Goal: Transaction & Acquisition: Purchase product/service

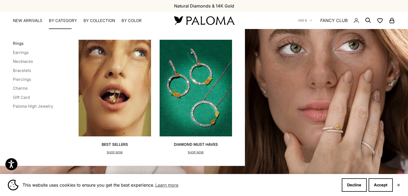
click at [19, 43] on link "Rings" at bounding box center [18, 43] width 11 height 5
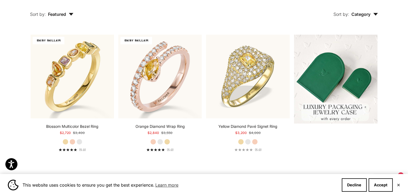
scroll to position [128, 0]
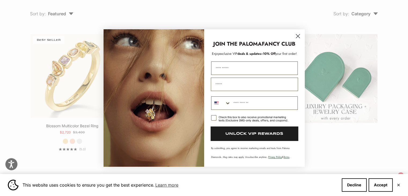
click at [298, 40] on circle "Close dialog" at bounding box center [297, 36] width 9 height 9
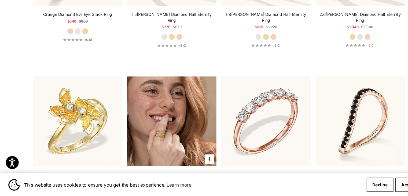
scroll to position [1814, 0]
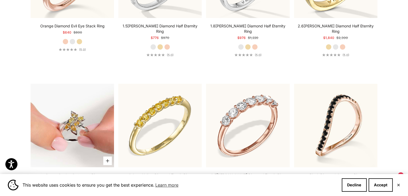
click at [87, 111] on img at bounding box center [72, 125] width 83 height 83
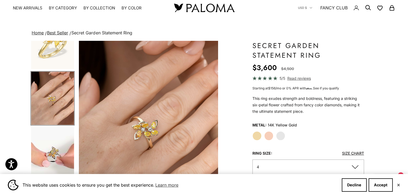
scroll to position [19, 0]
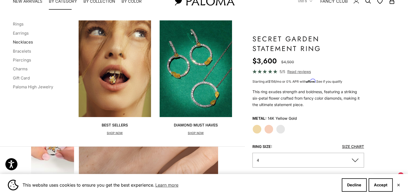
click at [18, 42] on link "Necklaces" at bounding box center [23, 41] width 20 height 5
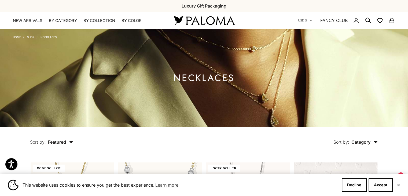
click at [57, 24] on x-header "Paloma Diamonds Open navigation menu Open search NEW ARRIVALS By Category Categ…" at bounding box center [204, 20] width 408 height 17
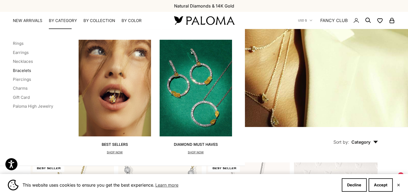
click at [21, 71] on link "Bracelets" at bounding box center [22, 70] width 18 height 5
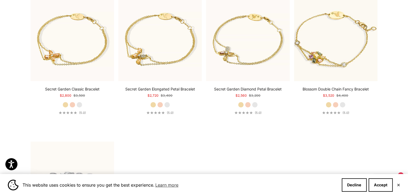
scroll to position [304, 0]
